Goal: Register for event/course

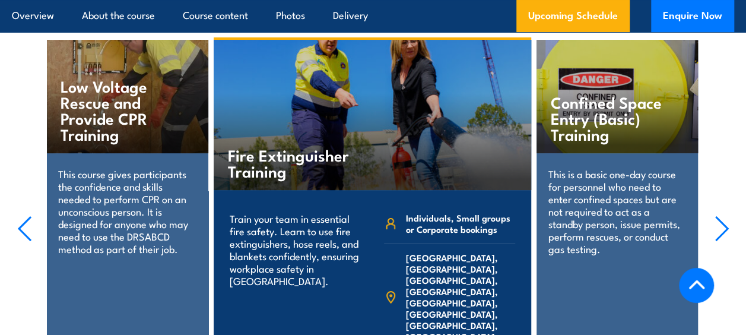
scroll to position [2374, 0]
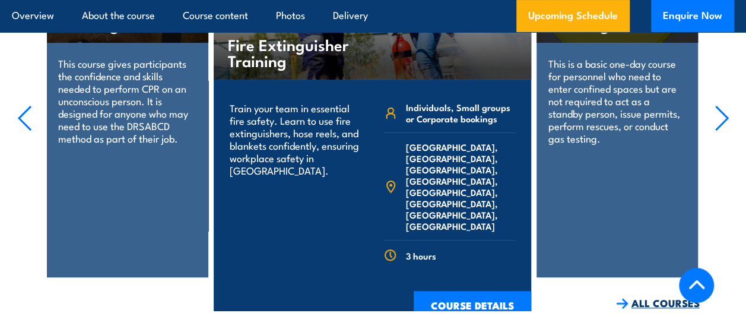
click at [651, 296] on link "ALL COURSES" at bounding box center [658, 303] width 84 height 14
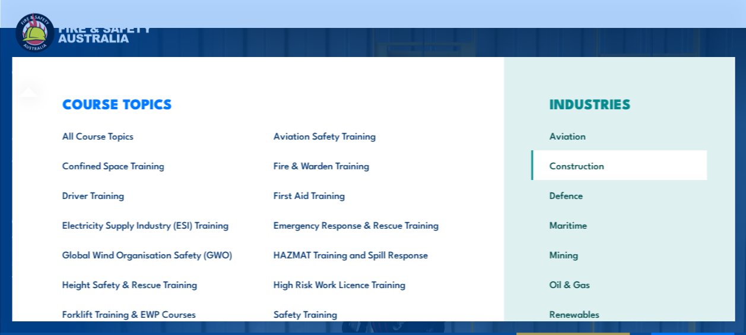
click at [575, 169] on link "Construction" at bounding box center [619, 165] width 176 height 30
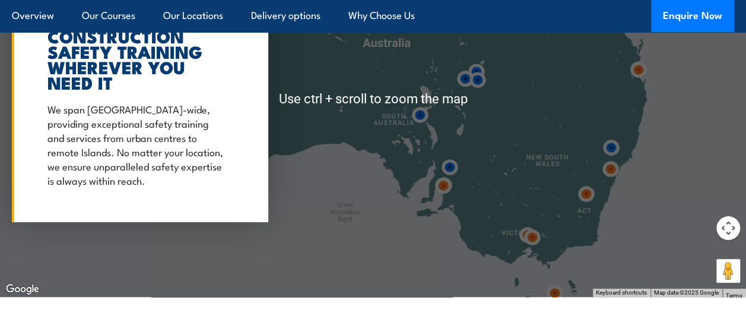
scroll to position [6769, 0]
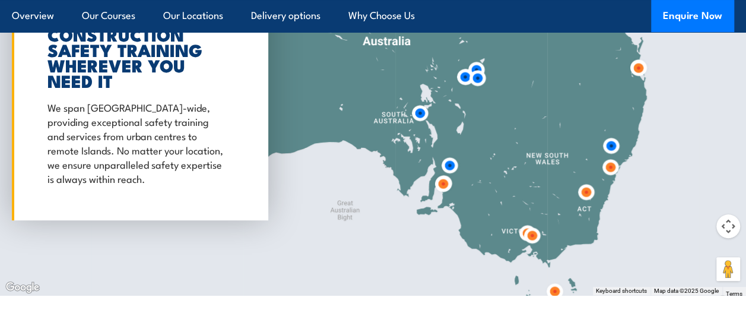
click at [613, 156] on img at bounding box center [611, 167] width 22 height 22
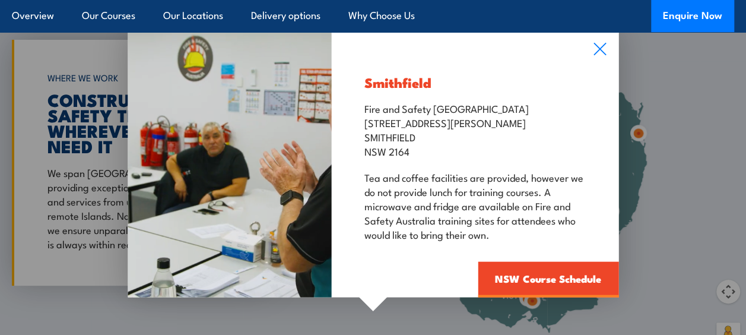
scroll to position [6650, 0]
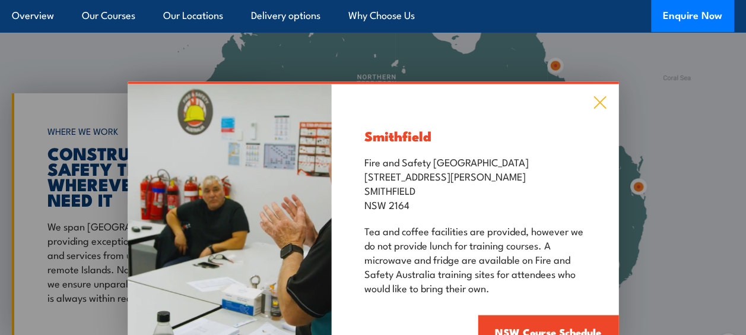
click at [599, 96] on icon at bounding box center [600, 102] width 12 height 12
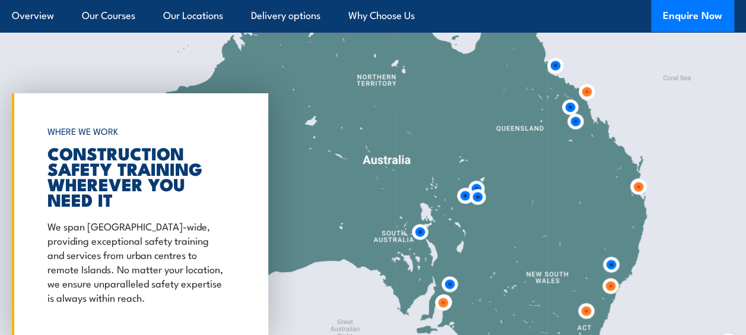
click at [614, 254] on img at bounding box center [611, 265] width 22 height 22
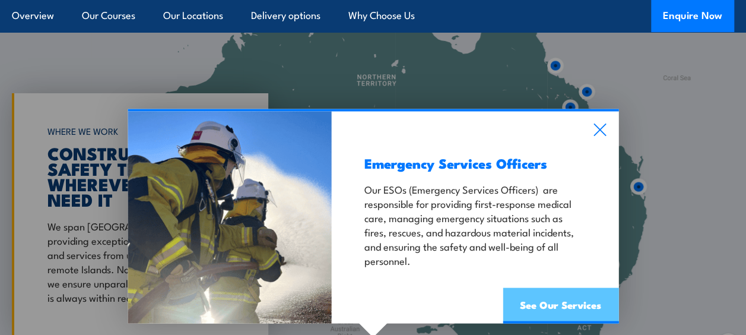
click at [555, 287] on link "See Our Services" at bounding box center [561, 305] width 116 height 36
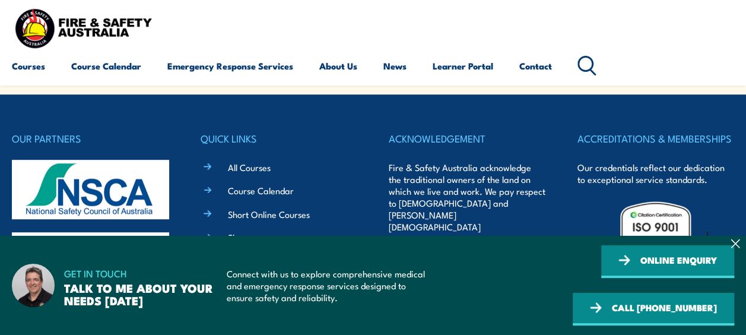
scroll to position [2613, 0]
